Goal: Ask a question

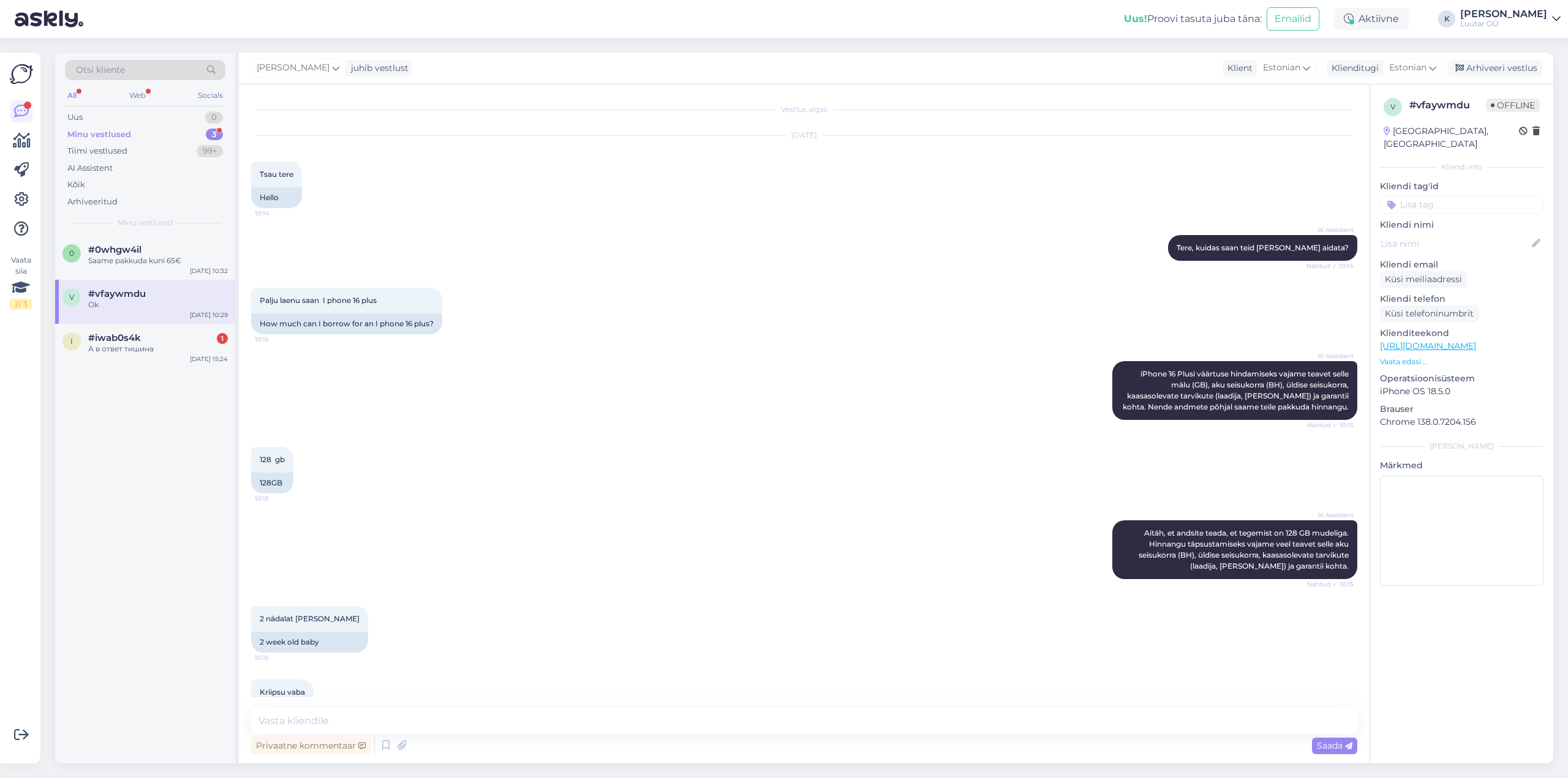
scroll to position [1030, 0]
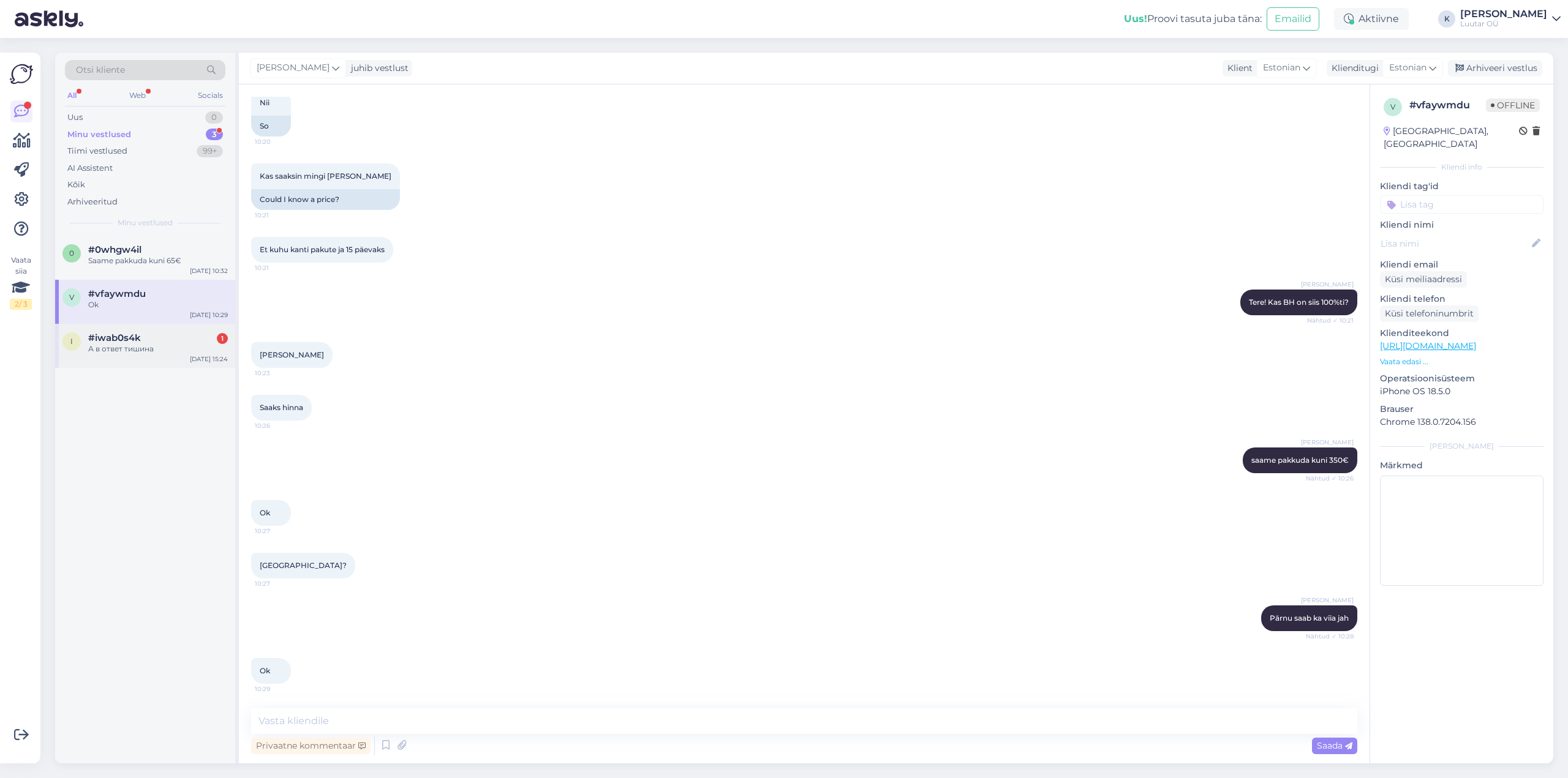
click at [131, 340] on span "#iwab0s4k" at bounding box center [115, 338] width 53 height 11
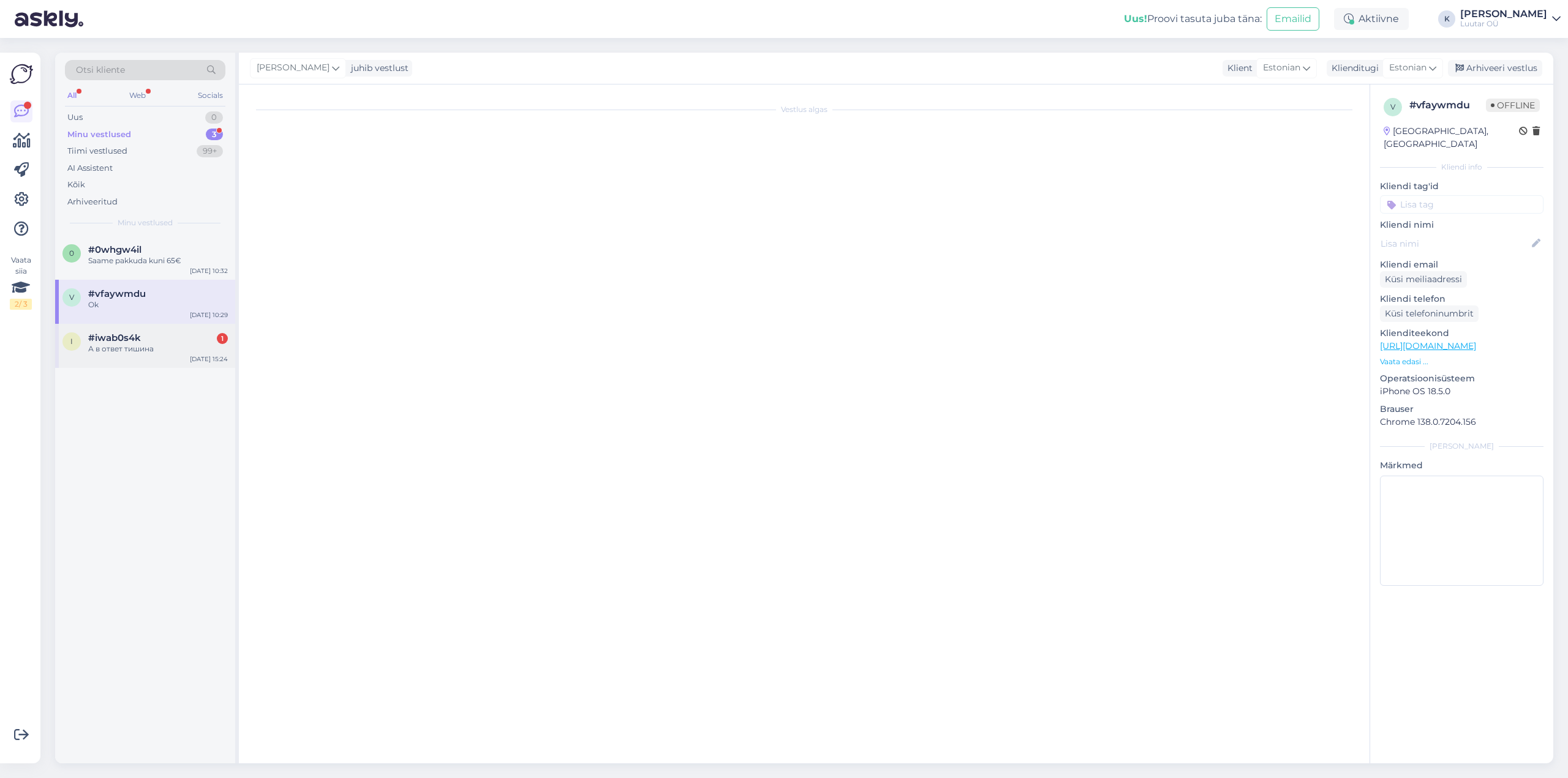
scroll to position [0, 0]
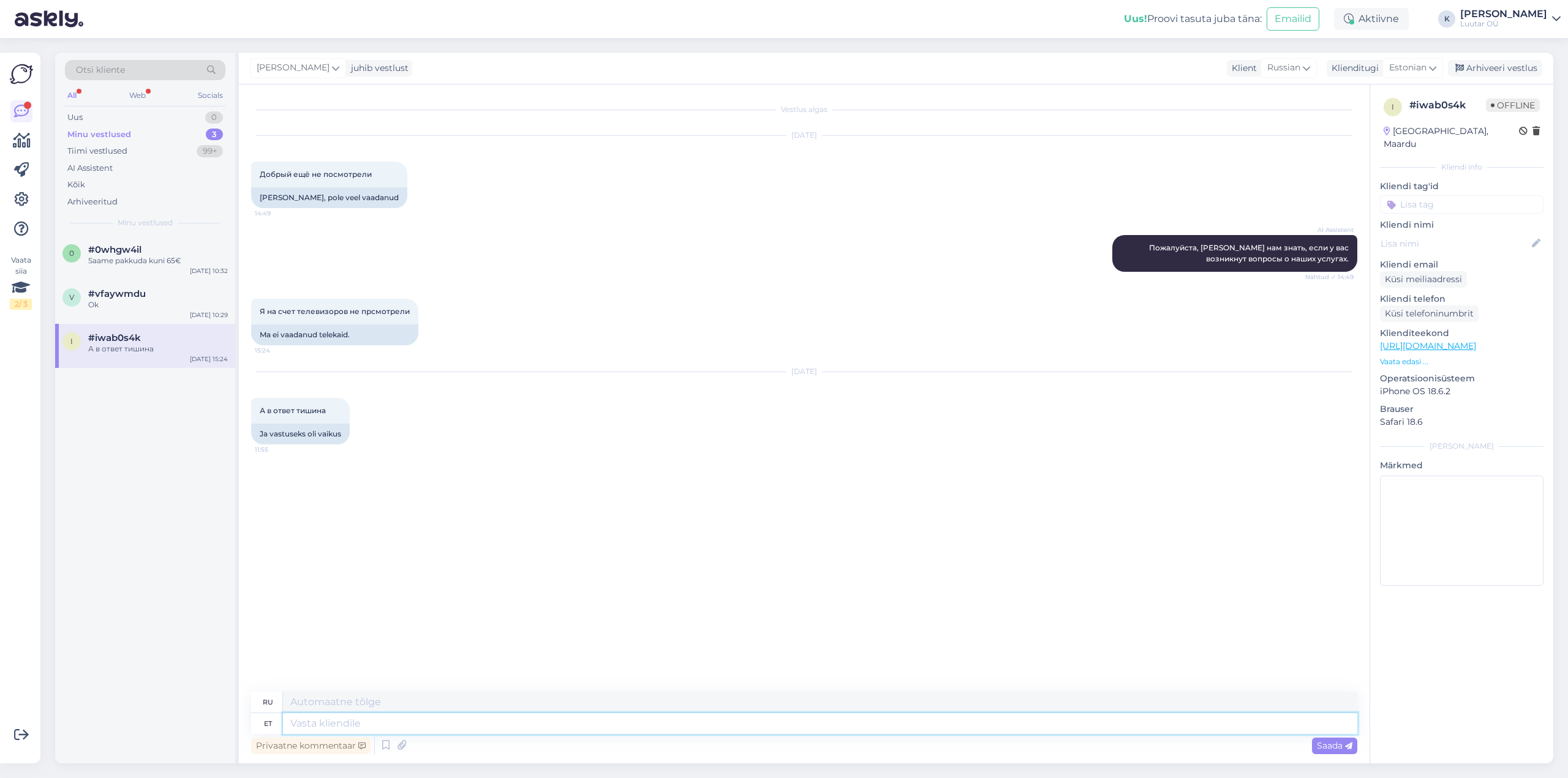
click at [481, 725] on textarea at bounding box center [819, 724] width 1074 height 21
type textarea "Tervist!"
type textarea "Ваше здоровье!"
type textarea "Tervist! Milles s"
type textarea "Привет! В чём?"
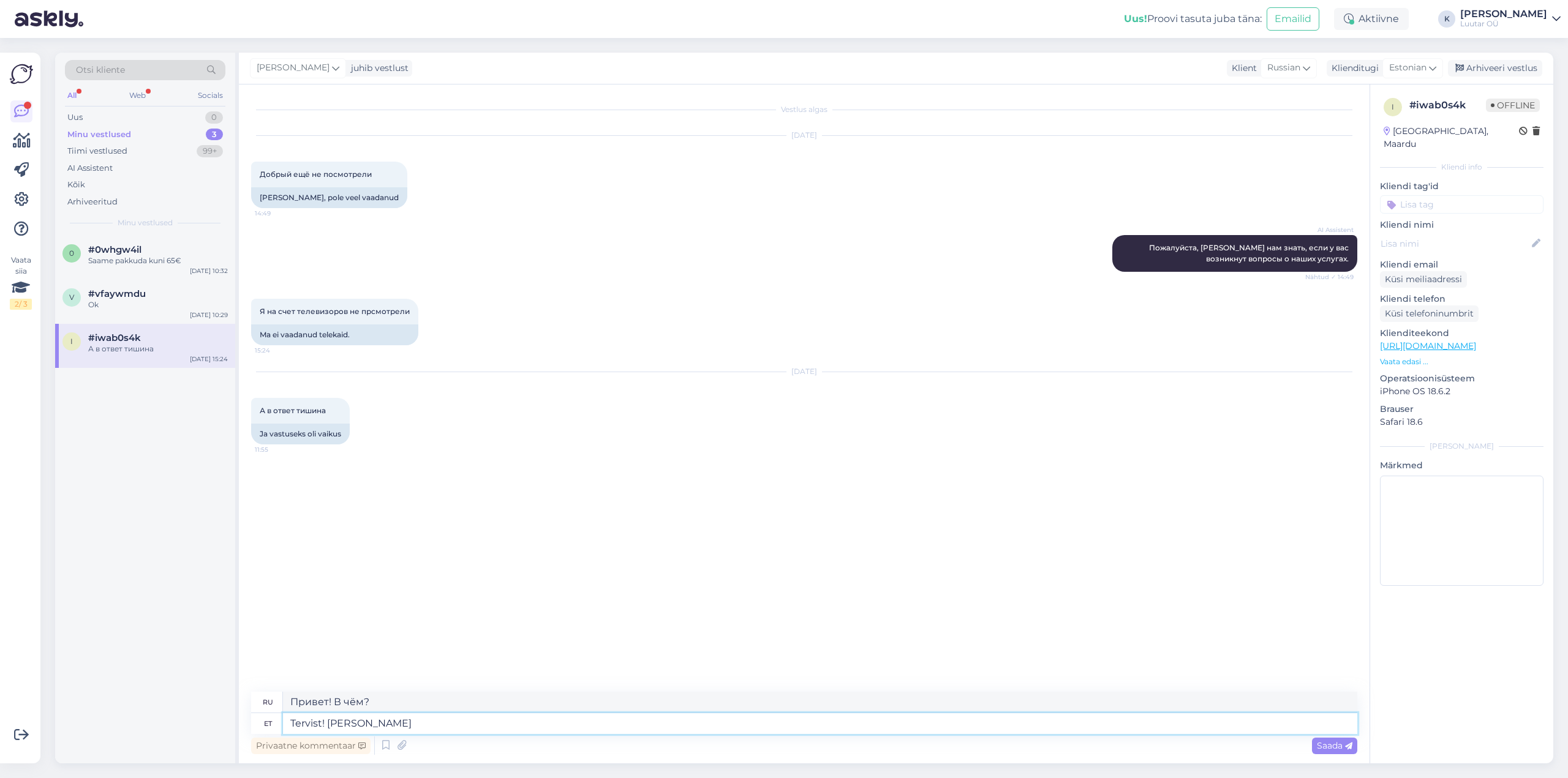
type textarea "Tervist! Milles seis"
type textarea "Привет, как дела?"
type textarea "Tervist! Milles seisneb"
type textarea "Привет! О чём он?"
type textarea "Tervist! Milles seisneb Teie"
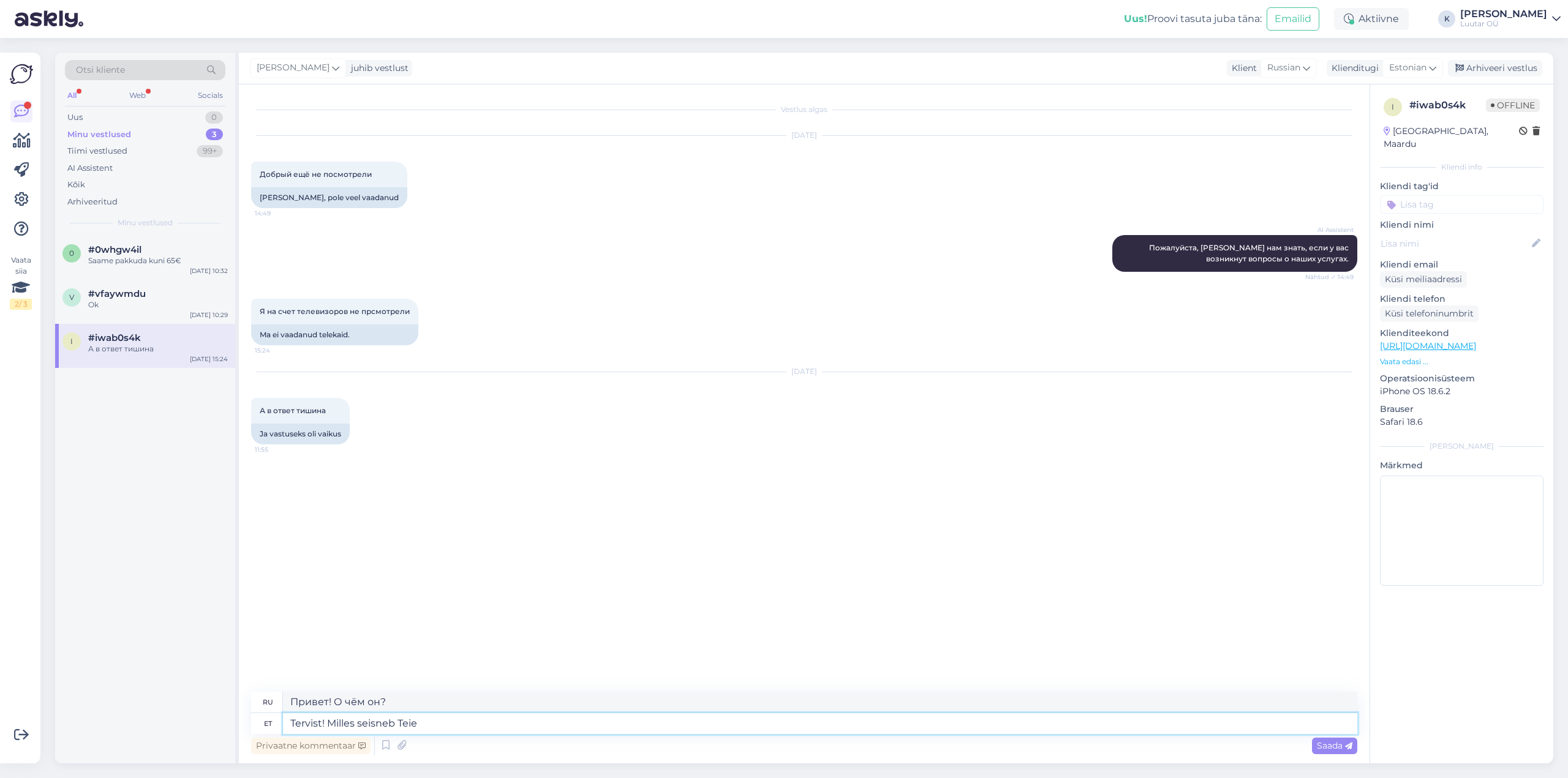
type textarea "Привет! А какой у тебя?"
type textarea "Tervist! Milles seisneb Teie küsimus?"
type textarea "Здравствуйте! Какой у вас вопрос?"
type textarea "Tervist! Milles seisneb Teie küsimus?"
click at [1339, 749] on span "Saada" at bounding box center [1334, 745] width 35 height 11
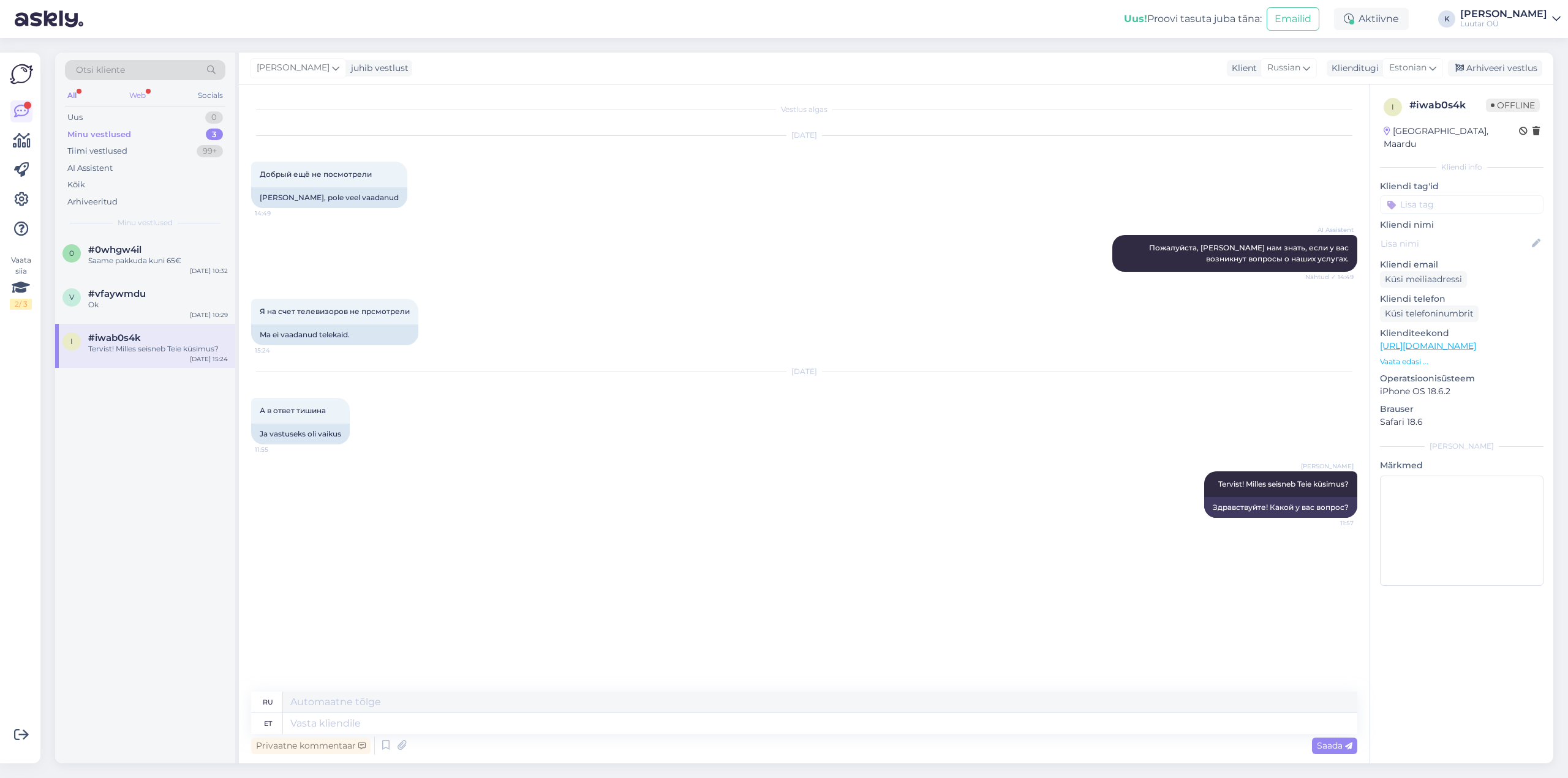
click at [135, 93] on div "Web" at bounding box center [138, 95] width 22 height 16
